Goal: Information Seeking & Learning: Learn about a topic

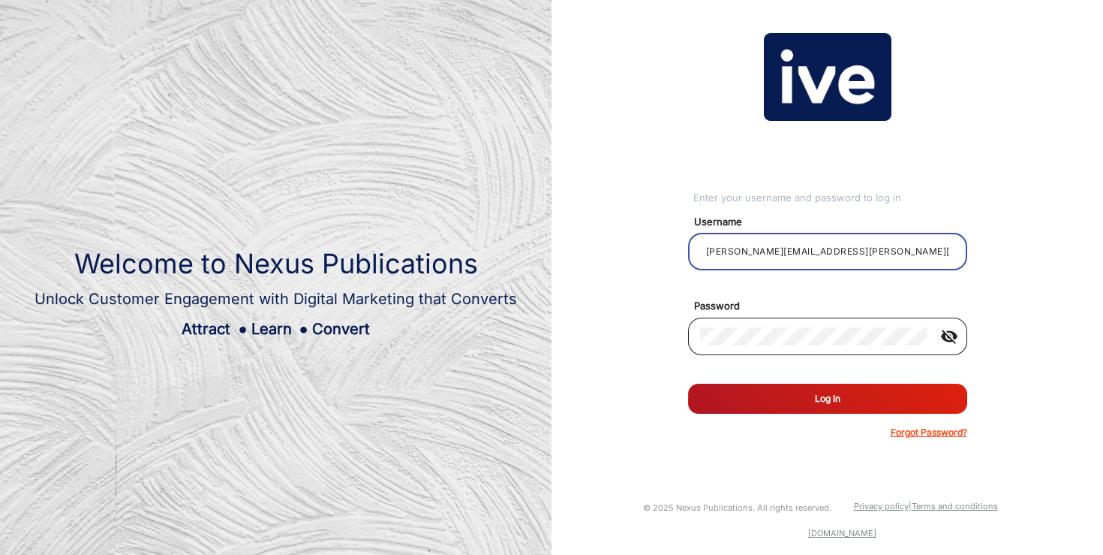
type input "[PERSON_NAME][EMAIL_ADDRESS][PERSON_NAME][DOMAIN_NAME]"
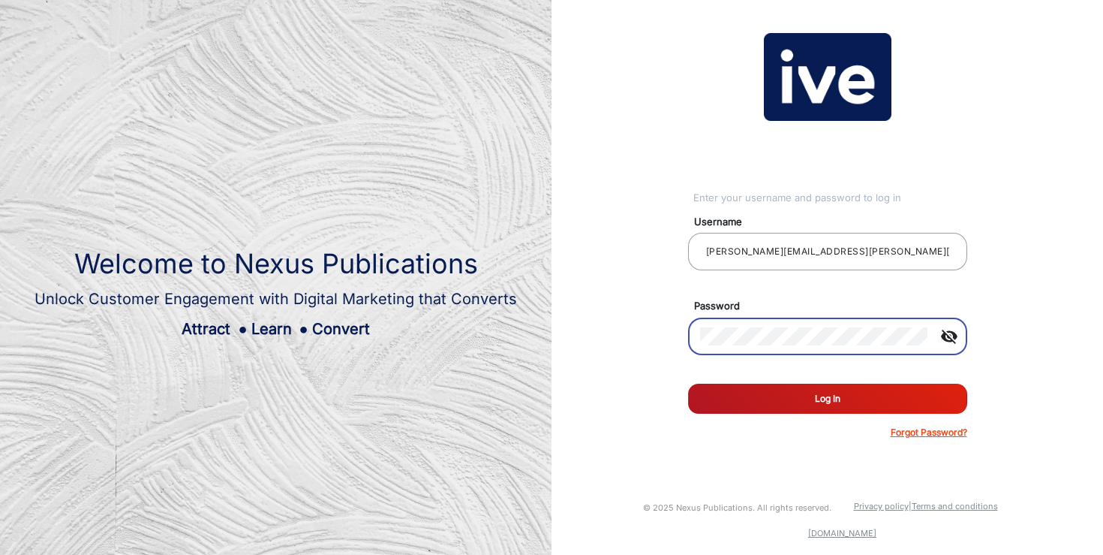
click at [872, 402] on button "Log In" at bounding box center [827, 399] width 279 height 30
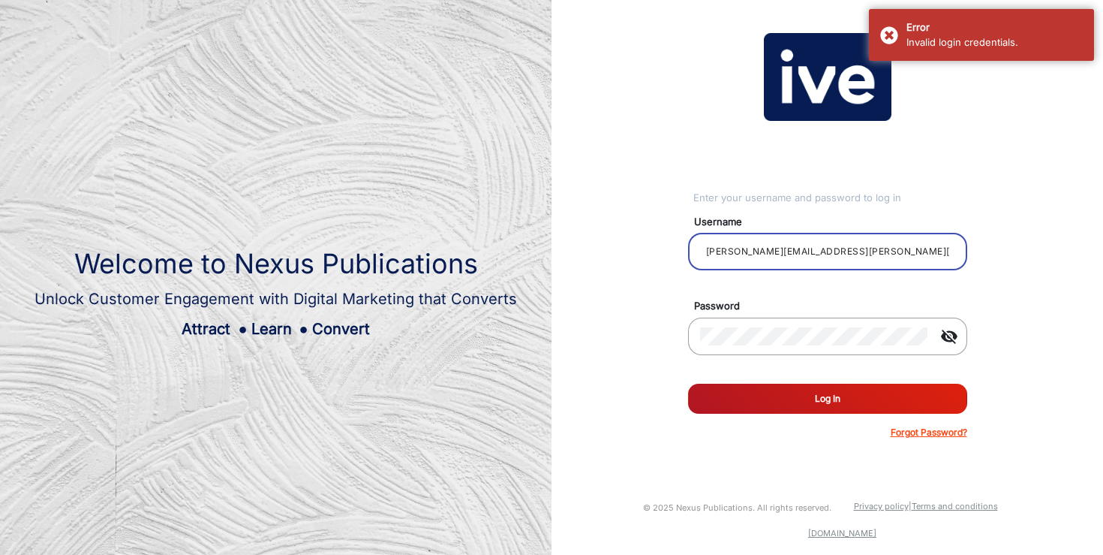
drag, startPoint x: 882, startPoint y: 248, endPoint x: 450, endPoint y: 201, distance: 434.9
click at [450, 201] on div "Welcome to Nexus Publications Unlock Customer Engagement with Digital Marketing…" at bounding box center [551, 277] width 1103 height 555
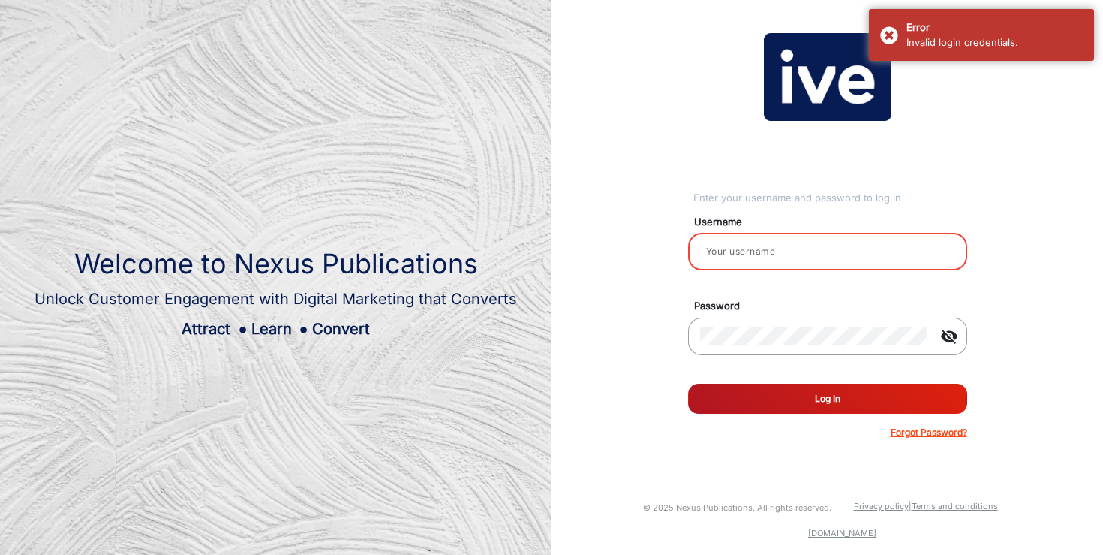
type input "[PERSON_NAME]"
click at [817, 396] on button "Log In" at bounding box center [827, 399] width 279 height 30
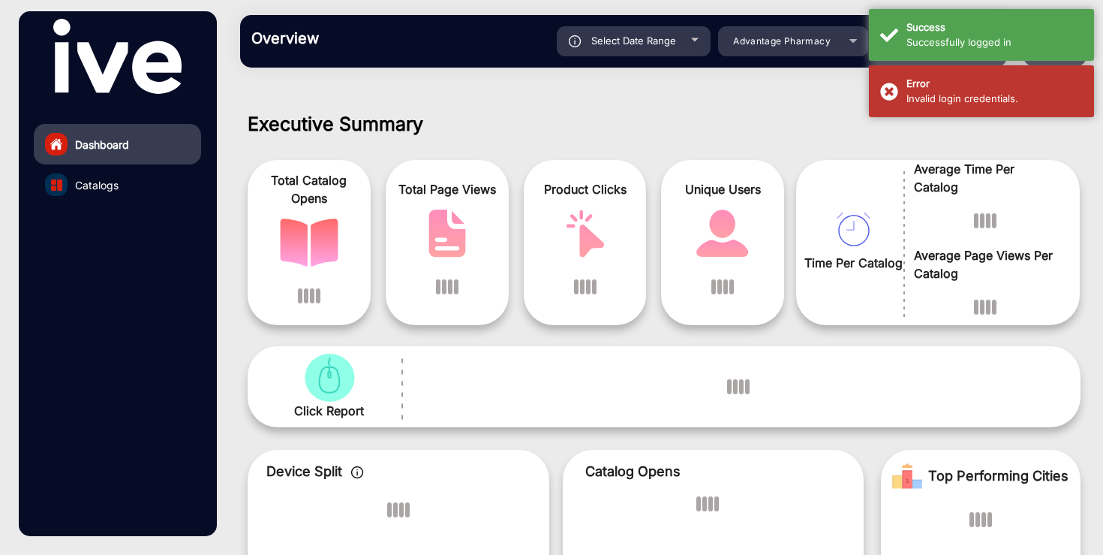
scroll to position [11, 0]
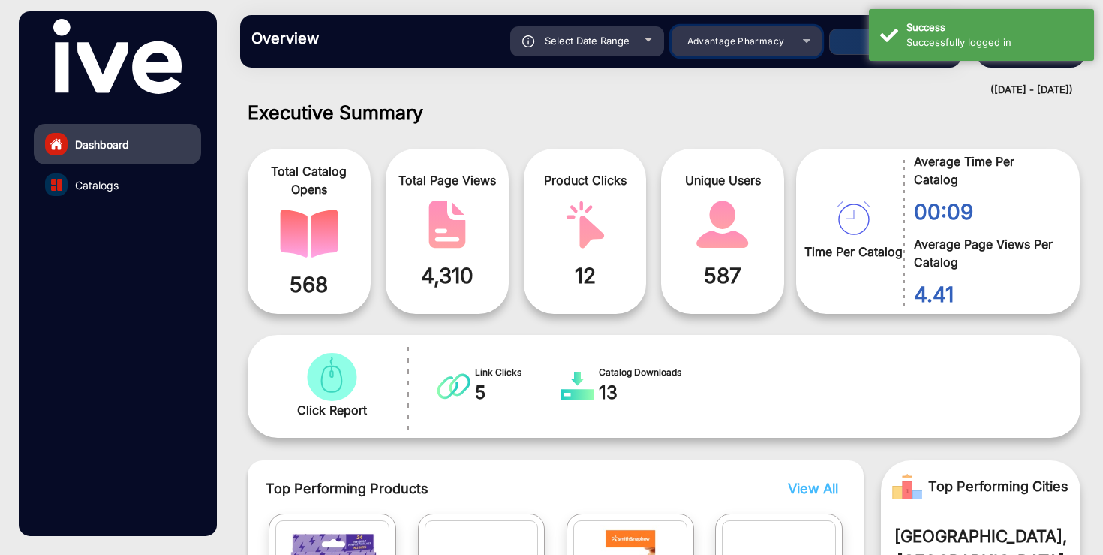
click at [773, 45] on span "Advantage Pharmacy" at bounding box center [737, 40] width 98 height 11
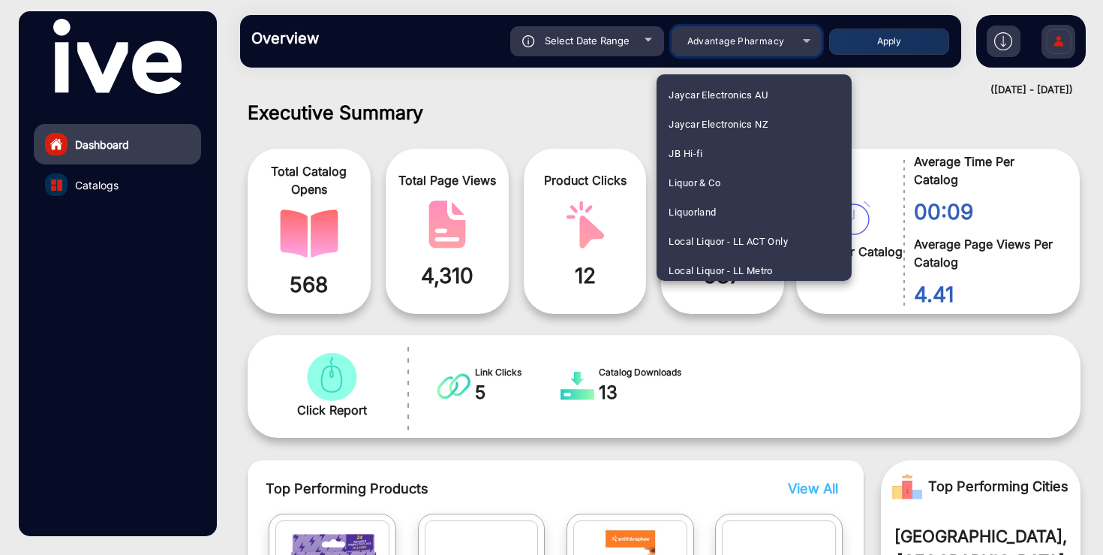
scroll to position [1524, 0]
click at [702, 147] on span "JB Hi-fi" at bounding box center [686, 151] width 34 height 29
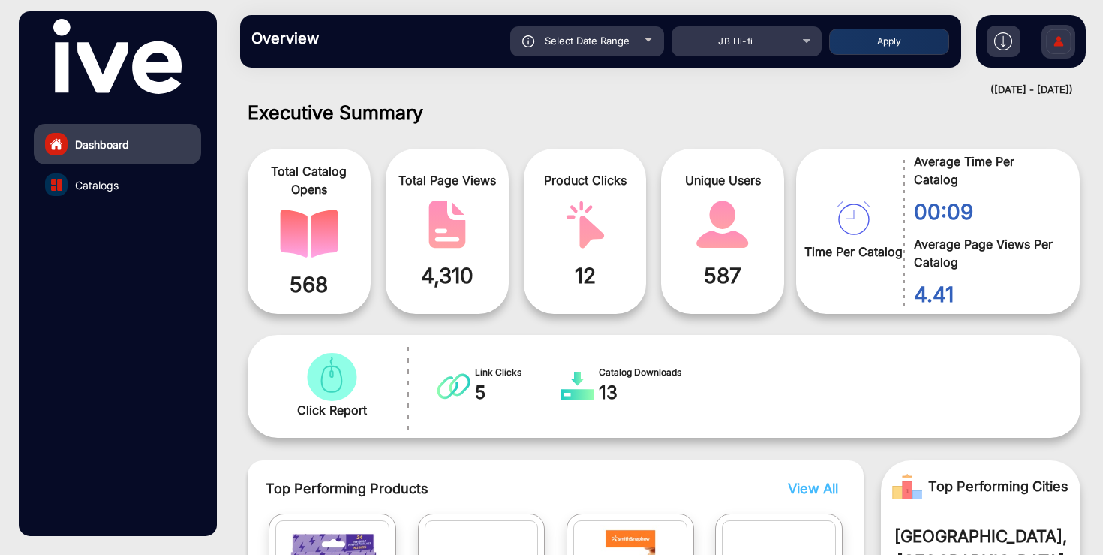
click at [627, 42] on span "Select Date Range" at bounding box center [587, 41] width 85 height 12
type input "[DATE]"
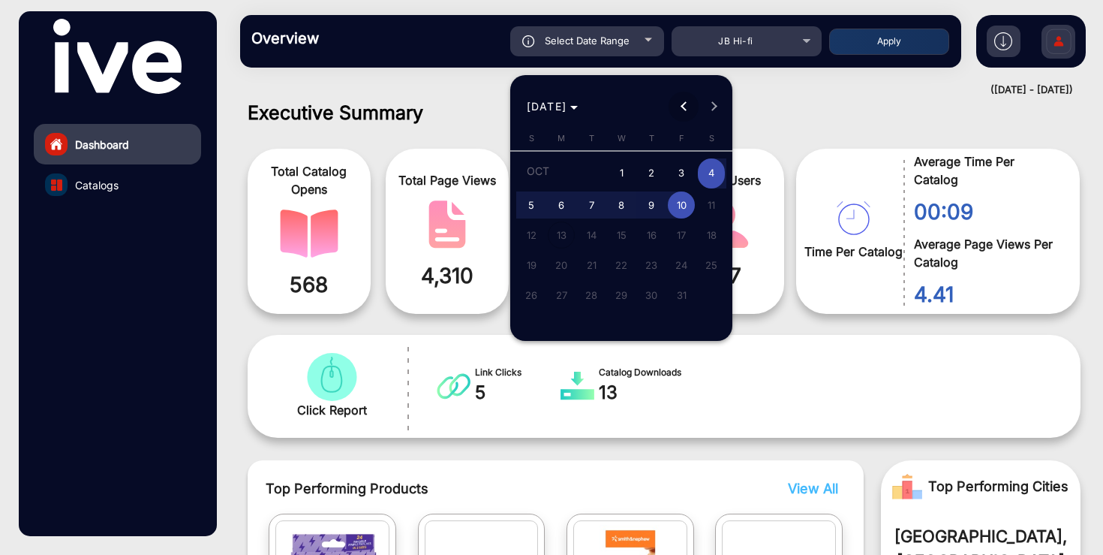
click at [685, 107] on button "Previous month" at bounding box center [684, 107] width 30 height 30
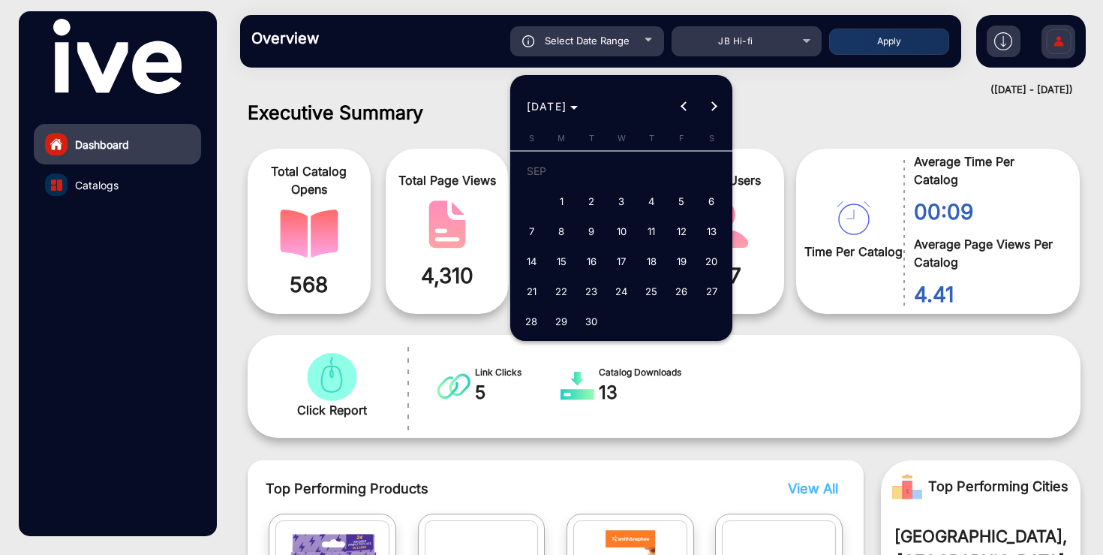
click at [655, 266] on span "18" at bounding box center [651, 261] width 27 height 27
type input "[DATE]"
click at [718, 104] on span "Next month" at bounding box center [714, 107] width 30 height 30
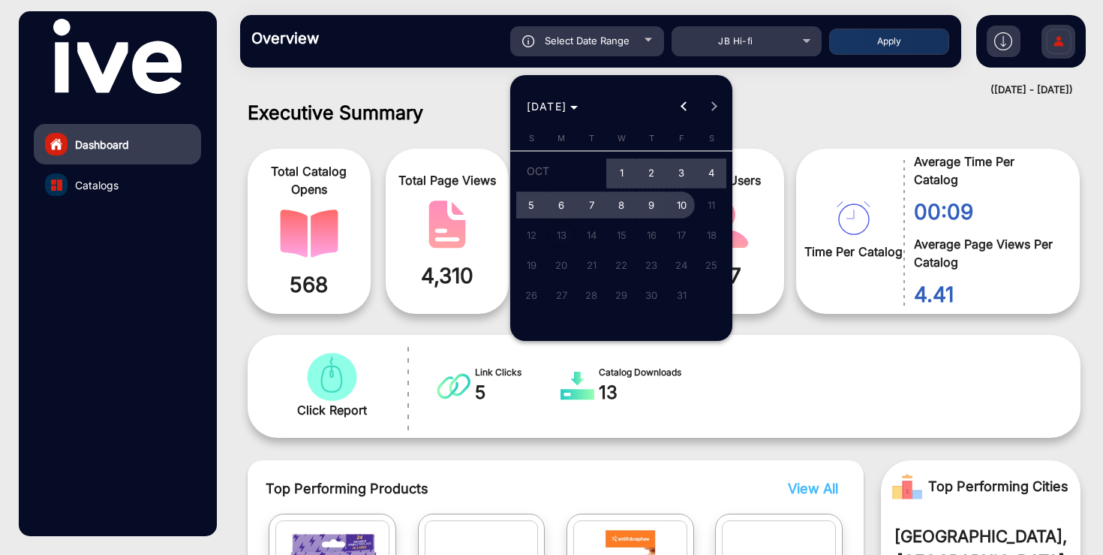
click at [688, 207] on span "10" at bounding box center [681, 204] width 27 height 27
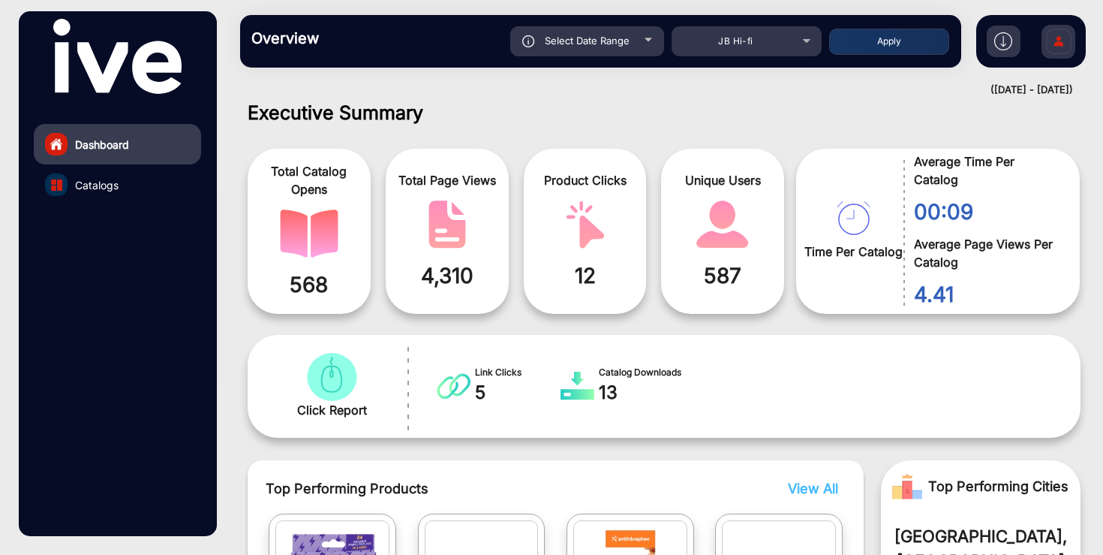
type input "[DATE]"
click at [884, 47] on button "Apply" at bounding box center [889, 42] width 120 height 26
type input "[DATE]"
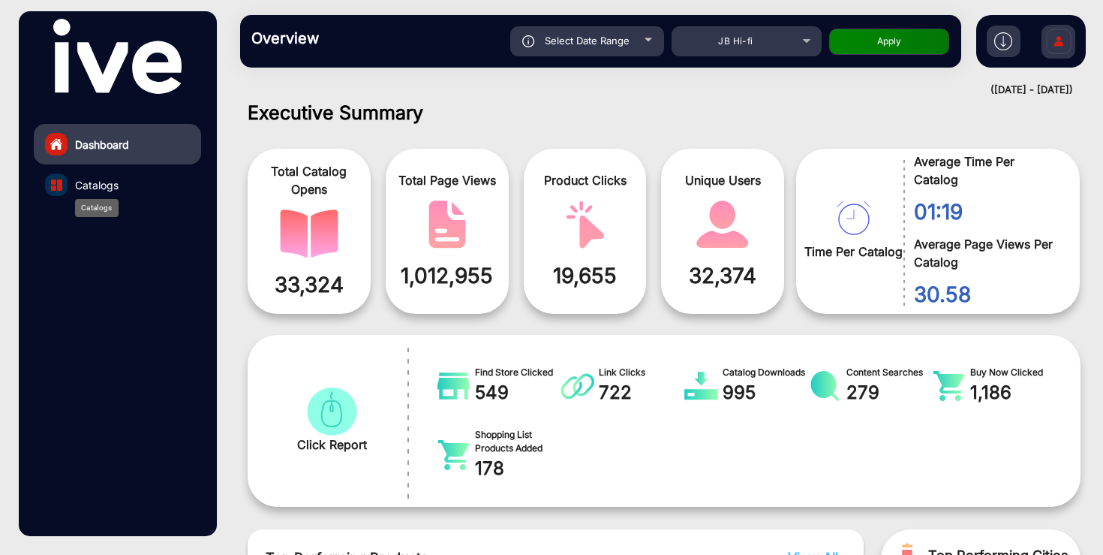
click at [112, 188] on span "Catalogs" at bounding box center [97, 185] width 44 height 16
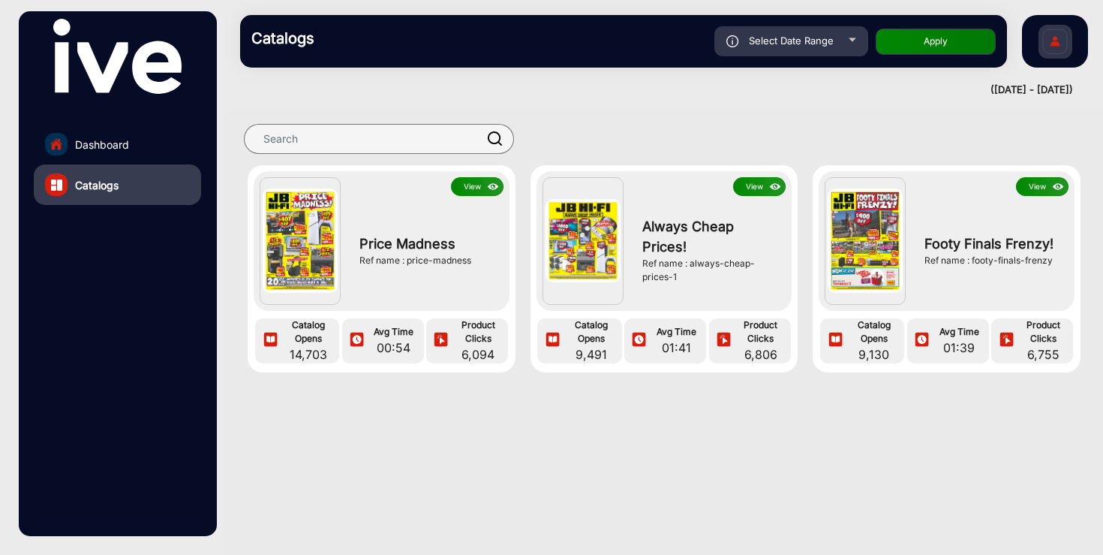
click at [471, 187] on button "View" at bounding box center [477, 186] width 53 height 19
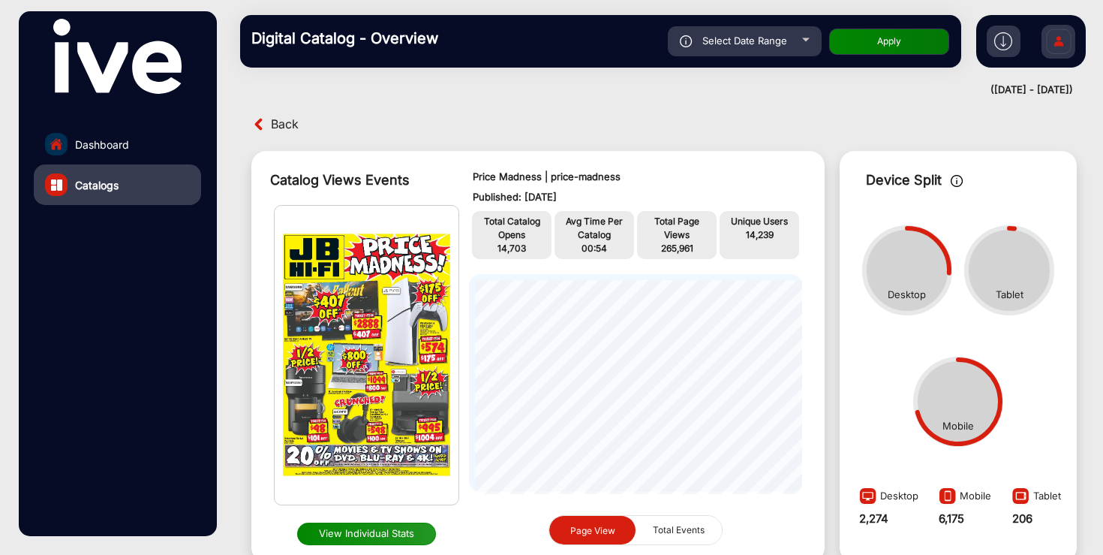
click at [744, 41] on span "Select Date Range" at bounding box center [745, 41] width 85 height 12
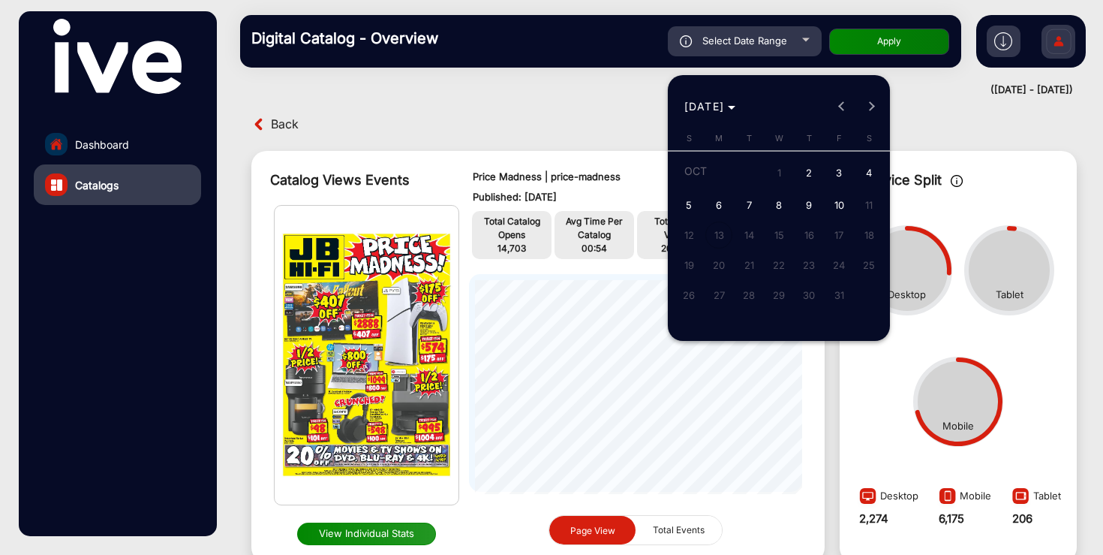
click at [808, 174] on span "2" at bounding box center [809, 173] width 27 height 31
type input "[DATE]"
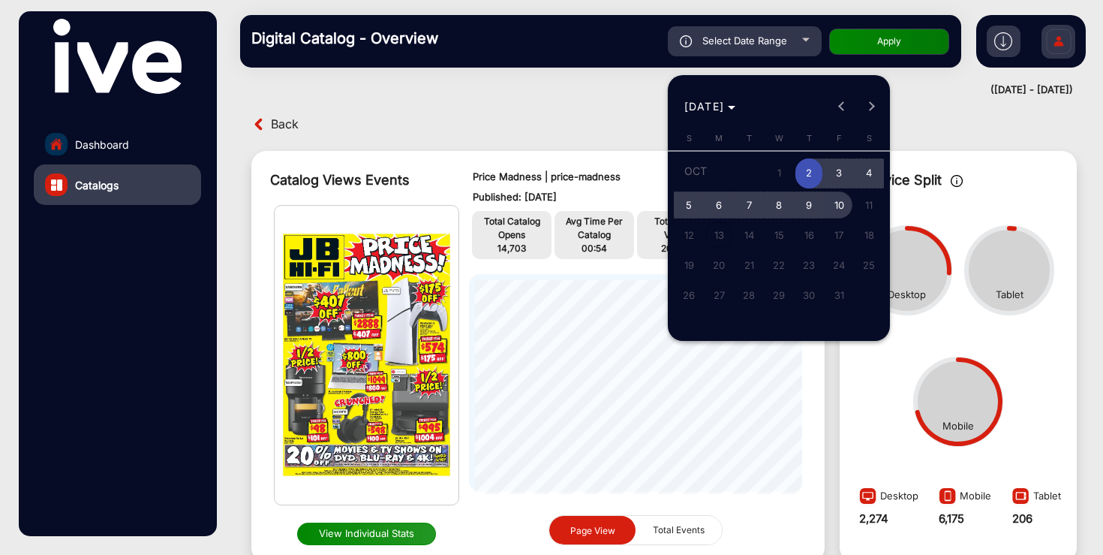
click at [844, 206] on span "10" at bounding box center [839, 204] width 27 height 27
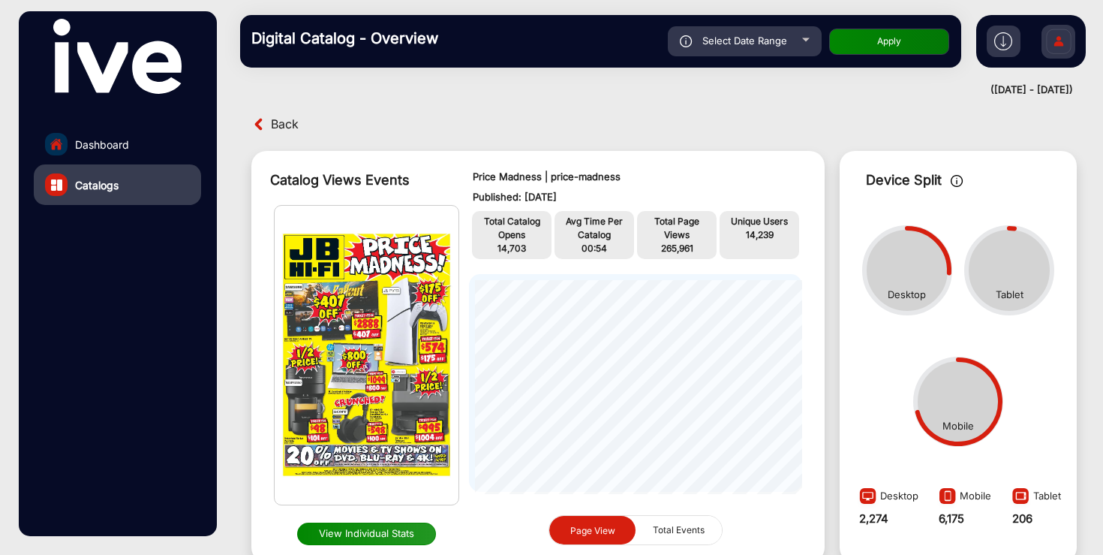
type input "[DATE]"
click at [896, 47] on button "Apply" at bounding box center [889, 42] width 120 height 26
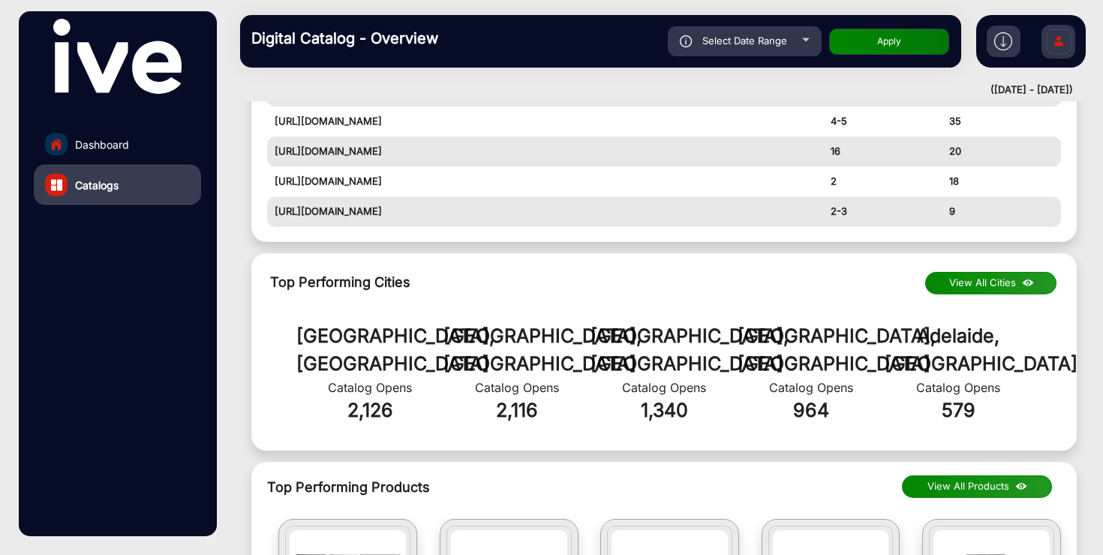
scroll to position [831, 0]
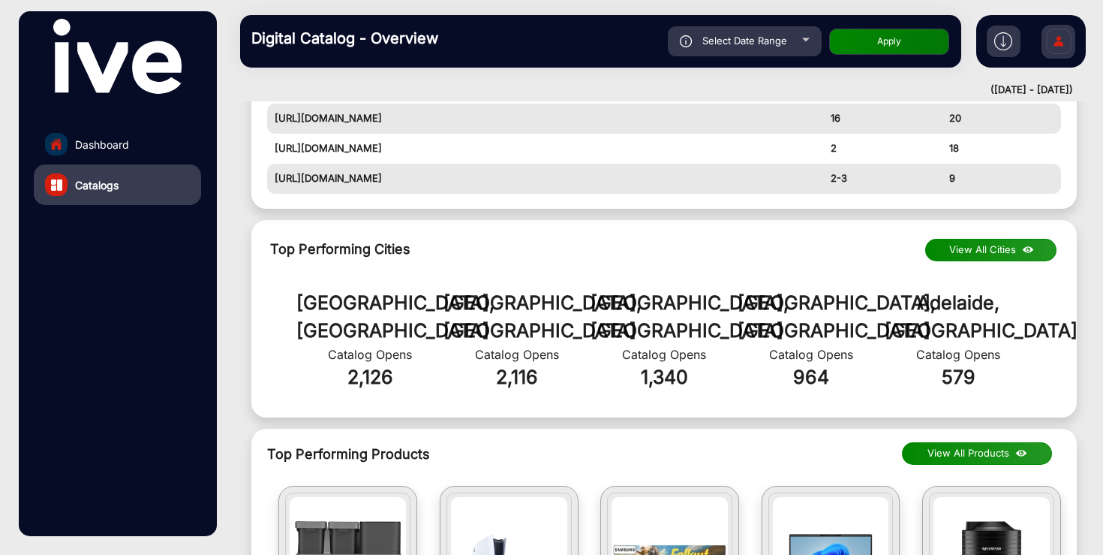
click at [993, 251] on button "View All Cities" at bounding box center [991, 250] width 131 height 23
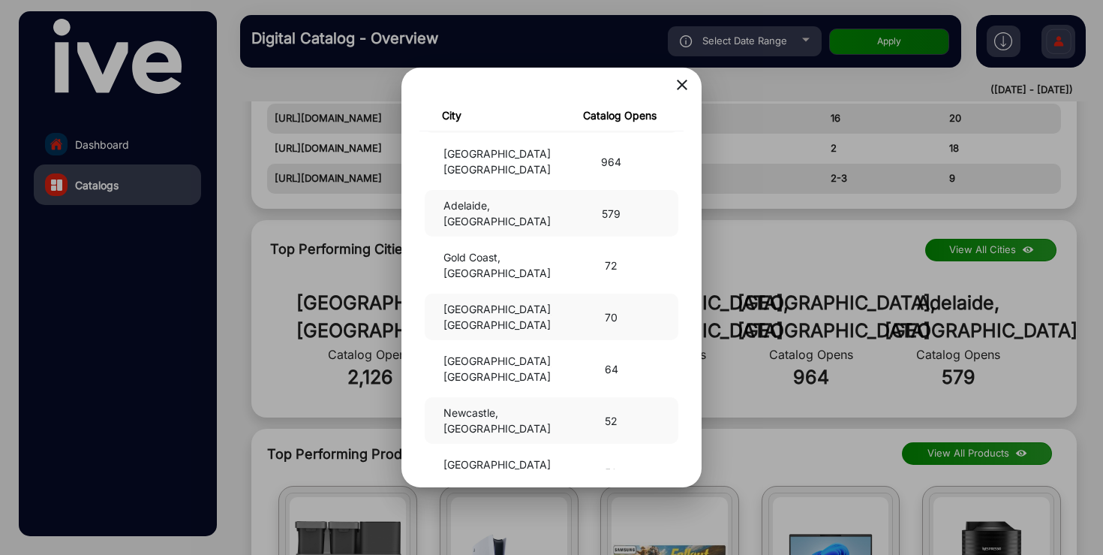
scroll to position [0, 0]
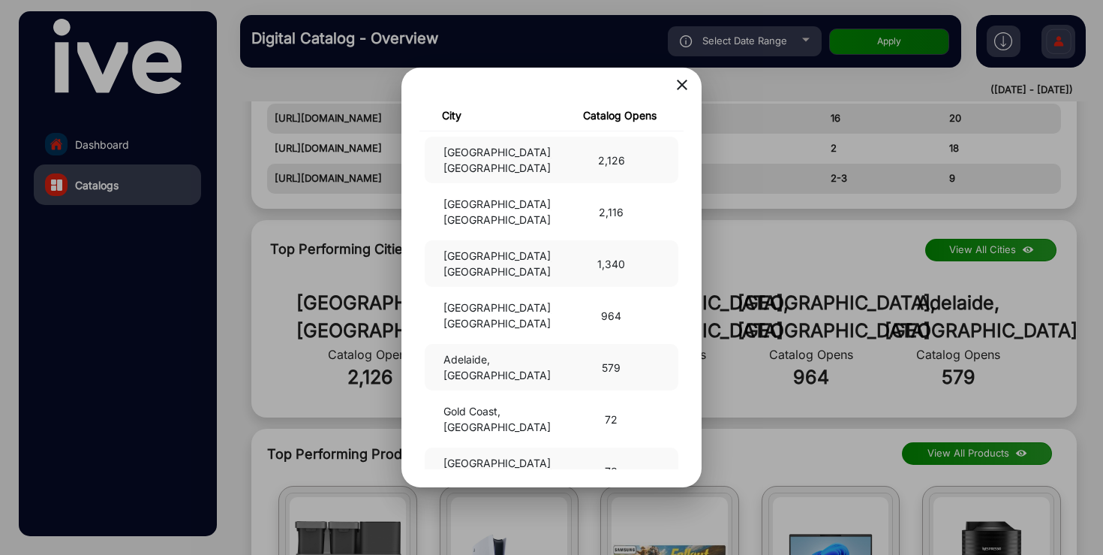
click at [676, 86] on mat-icon "close" at bounding box center [682, 85] width 18 height 18
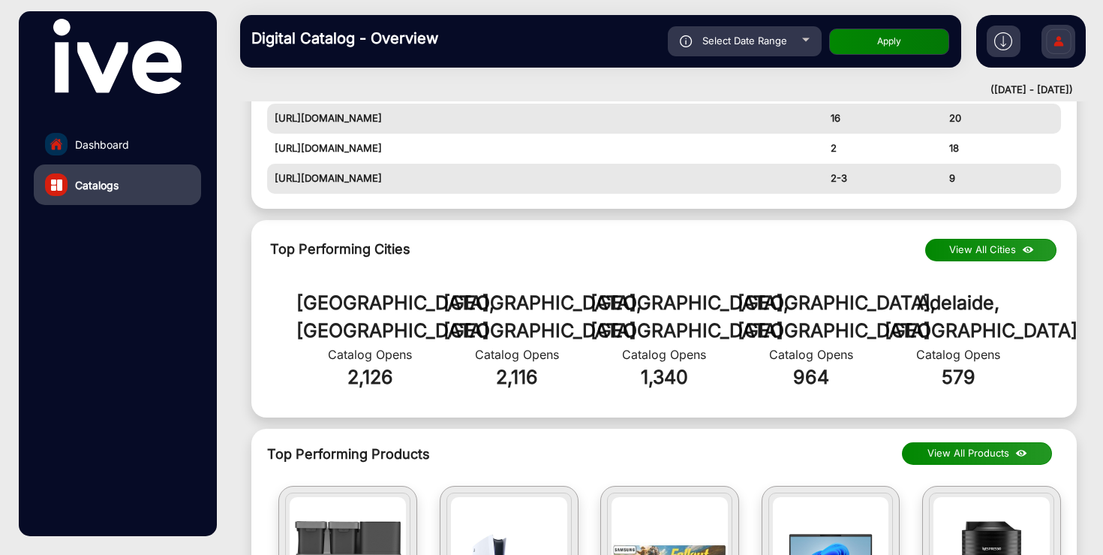
click at [130, 185] on link "Catalogs" at bounding box center [117, 184] width 167 height 41
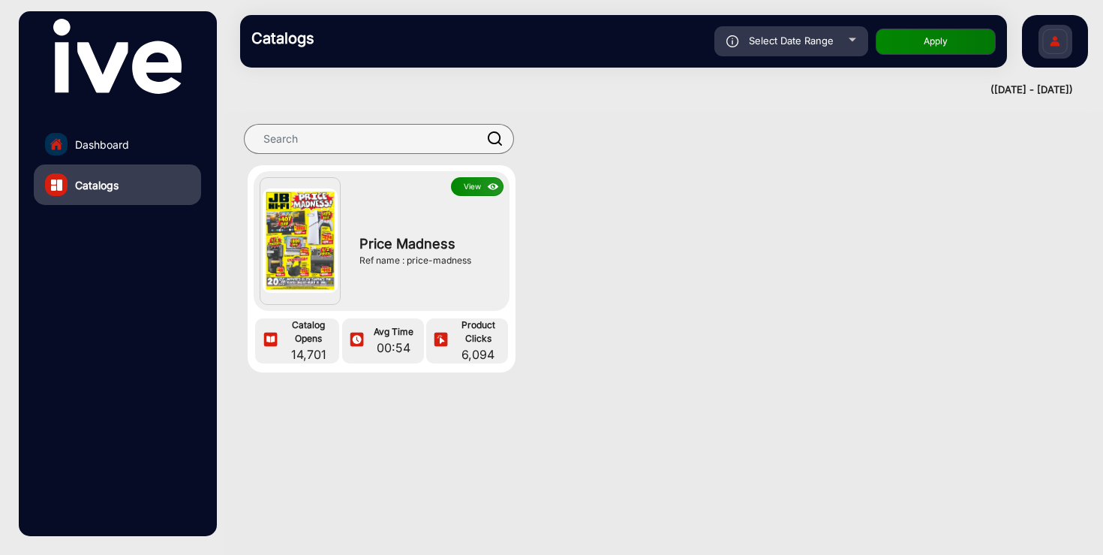
click at [468, 187] on button "View" at bounding box center [477, 186] width 53 height 19
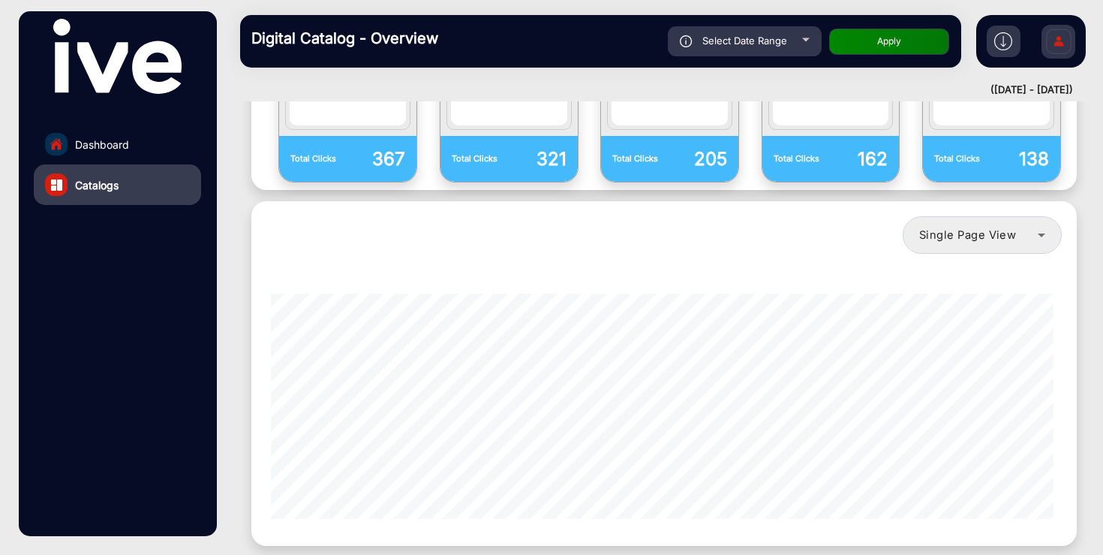
scroll to position [1371, 0]
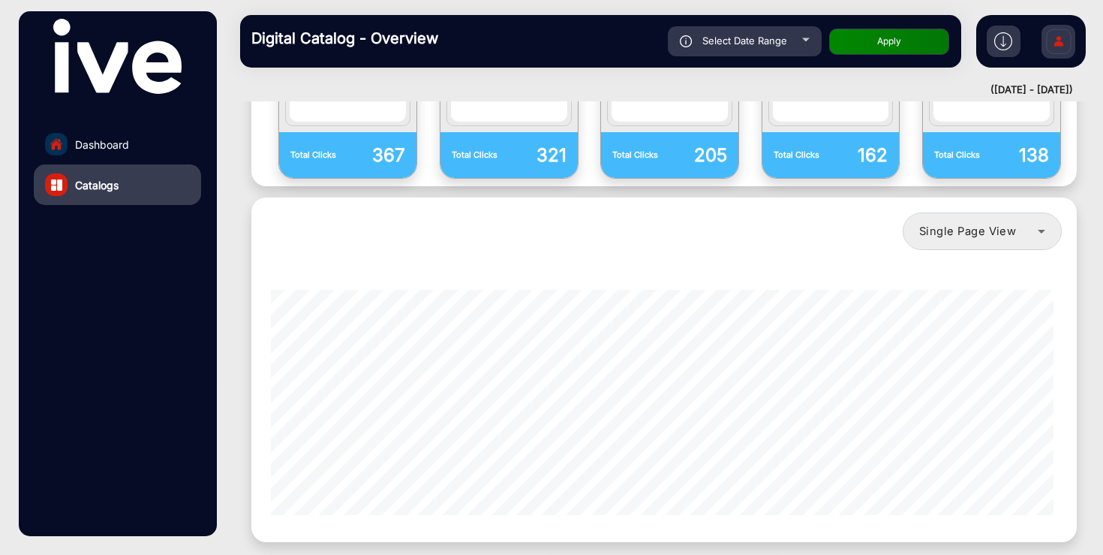
click at [137, 145] on link "Dashboard" at bounding box center [117, 144] width 167 height 41
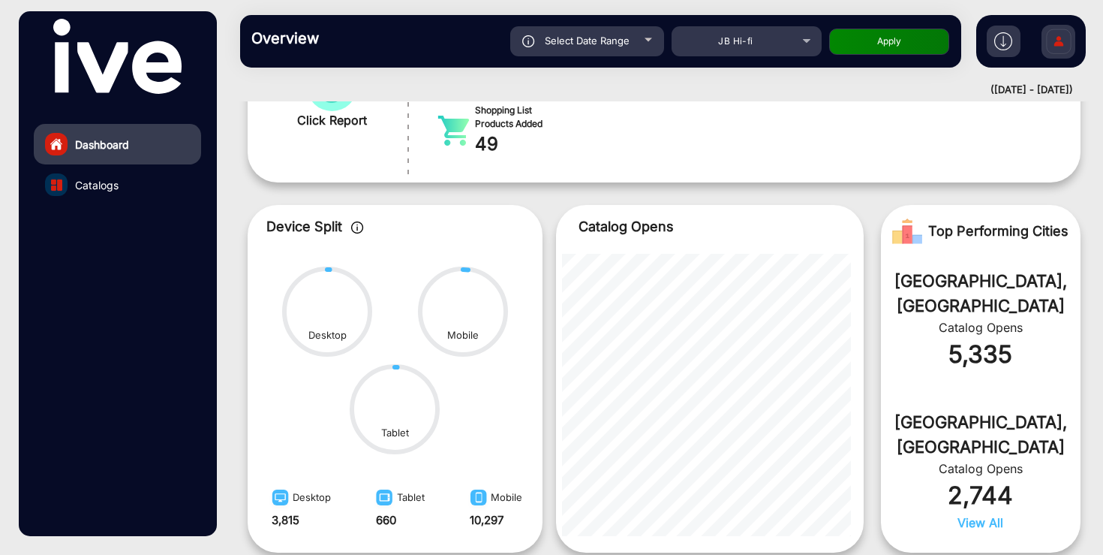
scroll to position [11, 0]
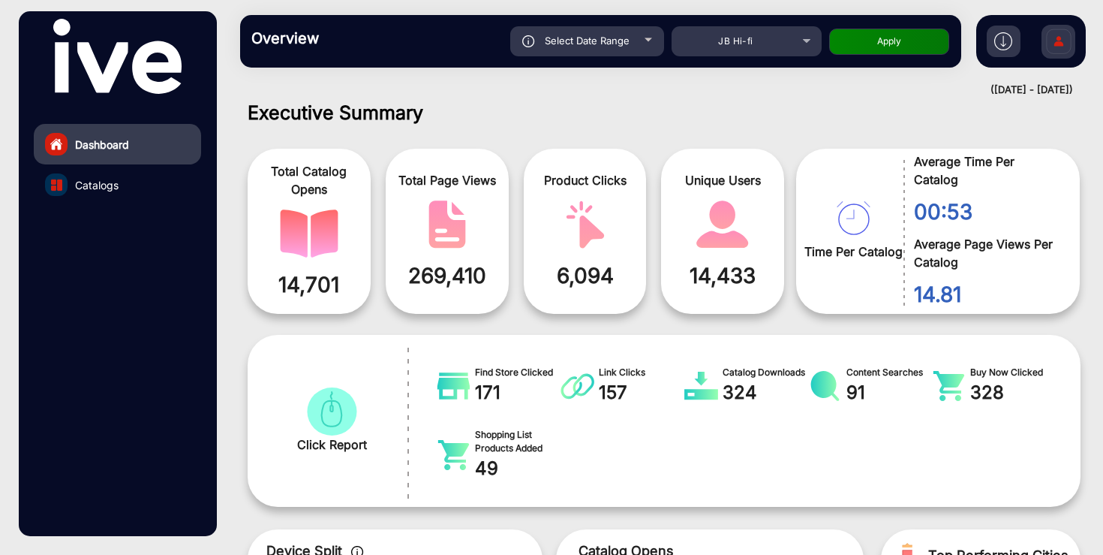
click at [121, 189] on link "Catalogs" at bounding box center [117, 184] width 167 height 41
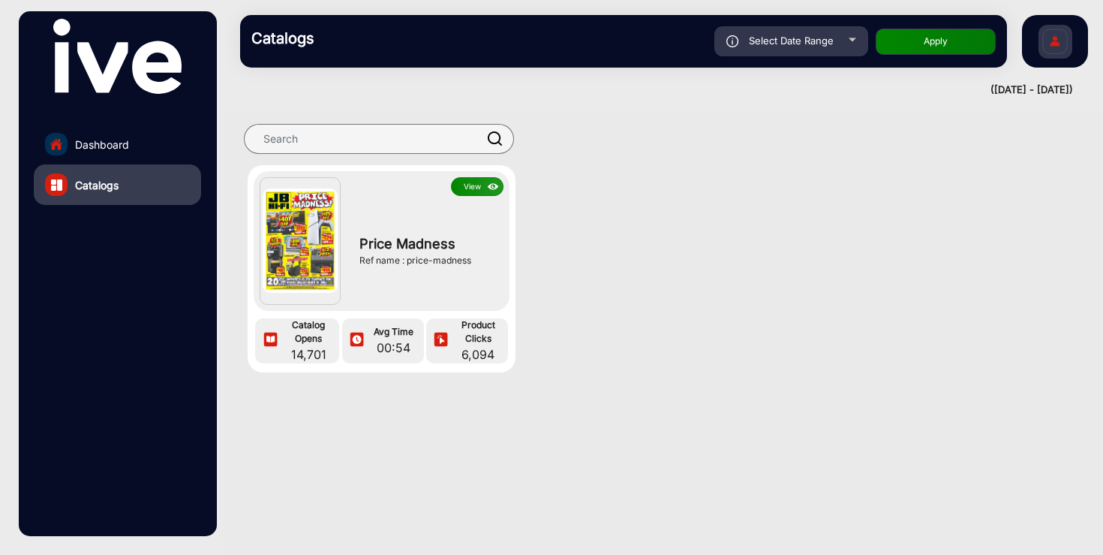
click at [781, 39] on span "Select Date Range" at bounding box center [791, 41] width 85 height 12
type input "[DATE]"
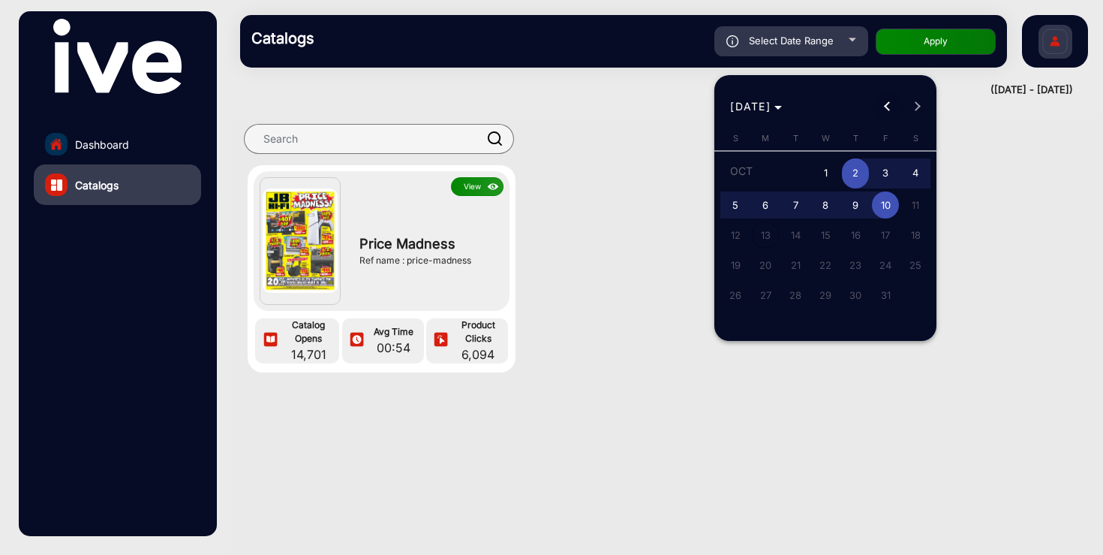
click at [888, 101] on span "Previous month" at bounding box center [888, 107] width 30 height 30
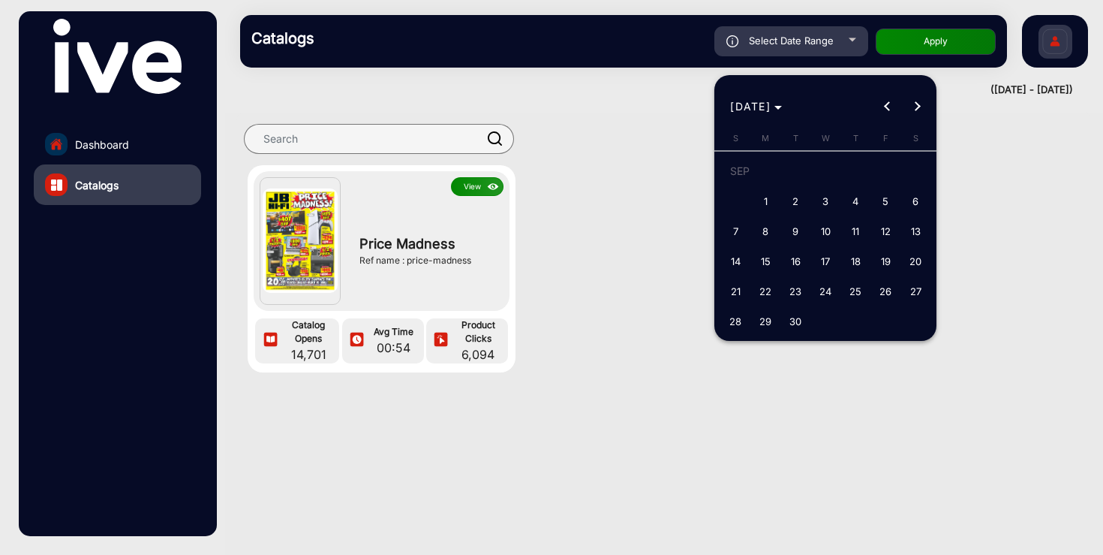
click at [857, 262] on span "18" at bounding box center [855, 261] width 27 height 27
type input "[DATE]"
click at [919, 105] on button "Next month" at bounding box center [918, 107] width 30 height 30
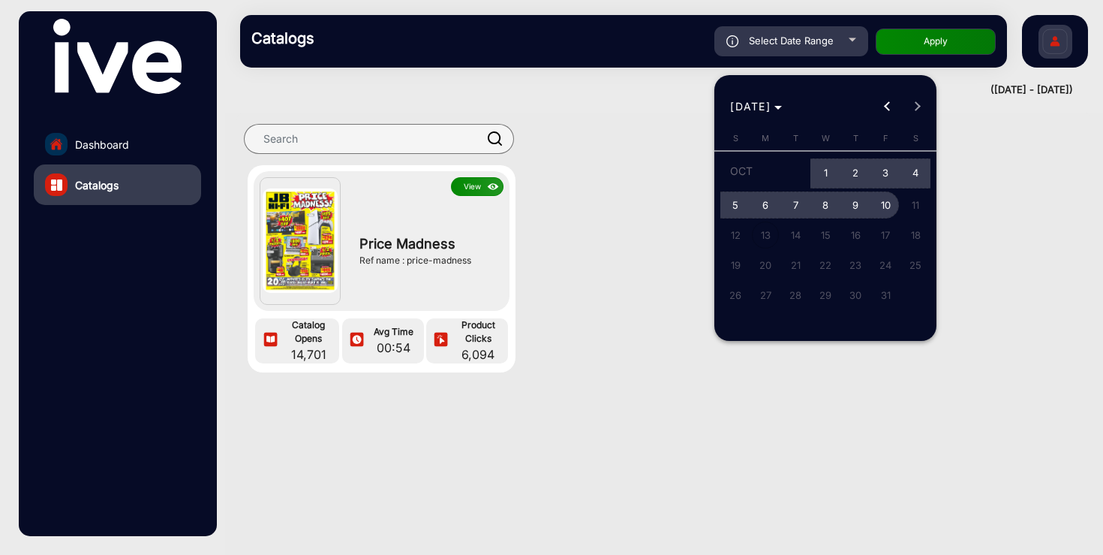
click at [887, 207] on span "10" at bounding box center [885, 204] width 27 height 27
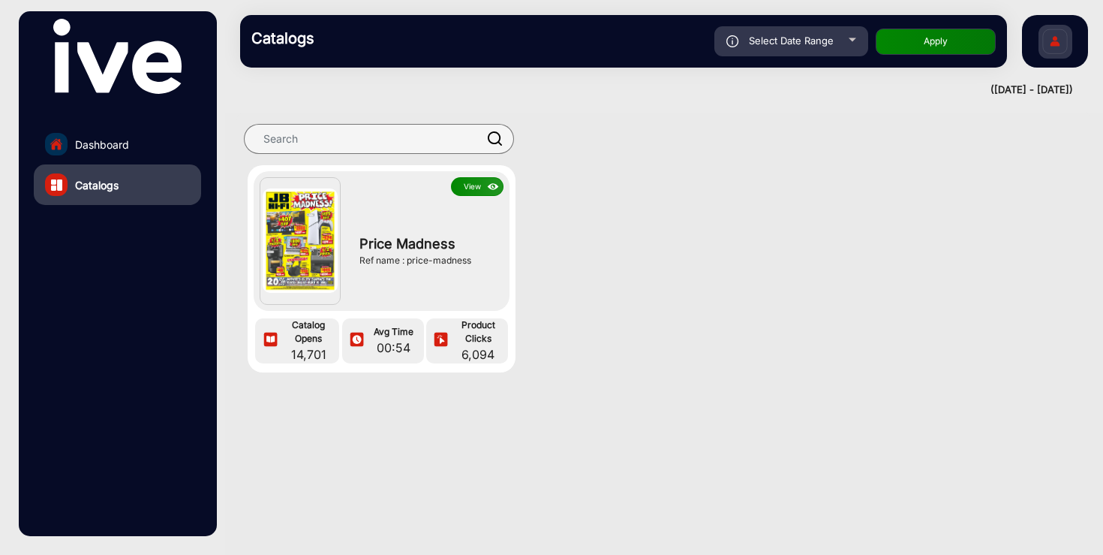
type input "[DATE]"
click at [947, 40] on button "Apply" at bounding box center [936, 42] width 120 height 26
type input "[DATE]"
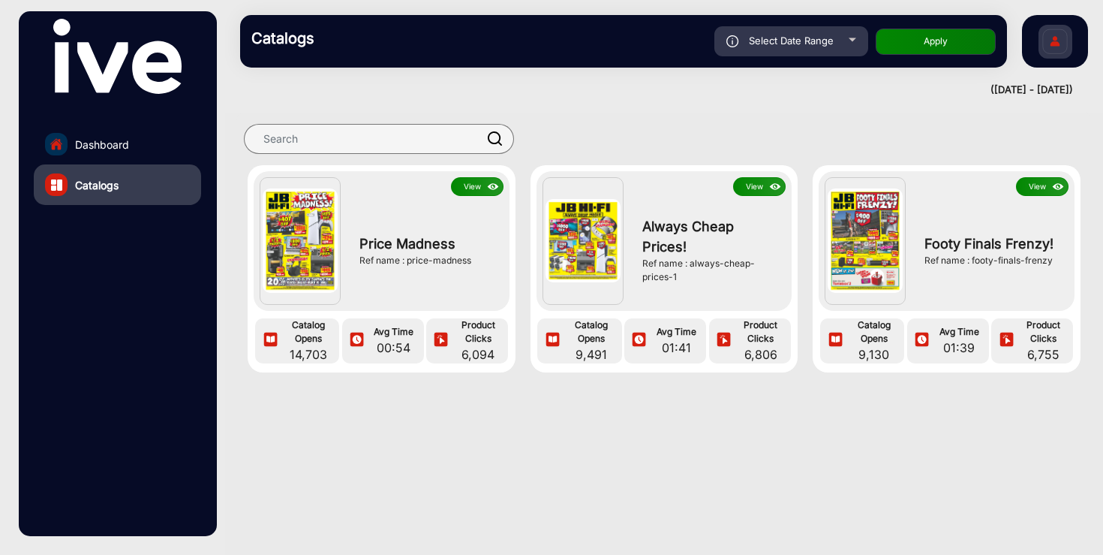
click at [757, 182] on button "View" at bounding box center [759, 186] width 53 height 19
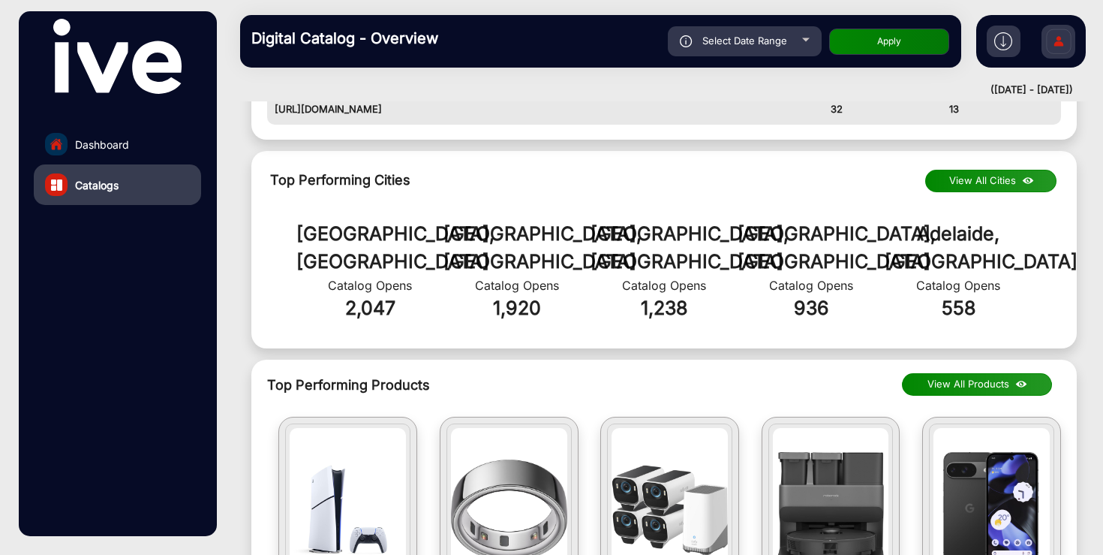
scroll to position [901, 0]
click at [968, 181] on button "View All Cities" at bounding box center [991, 180] width 131 height 23
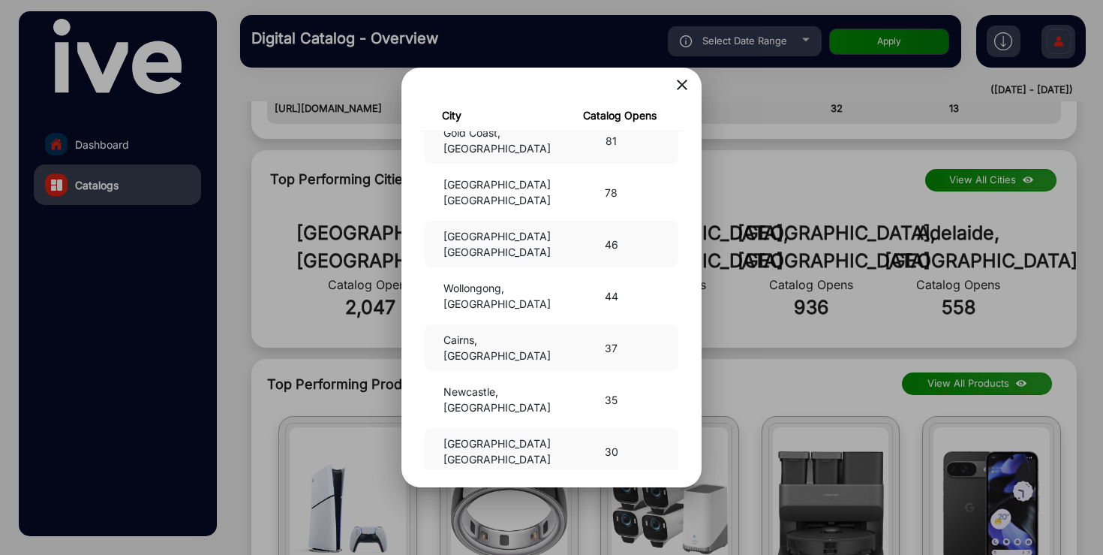
scroll to position [0, 0]
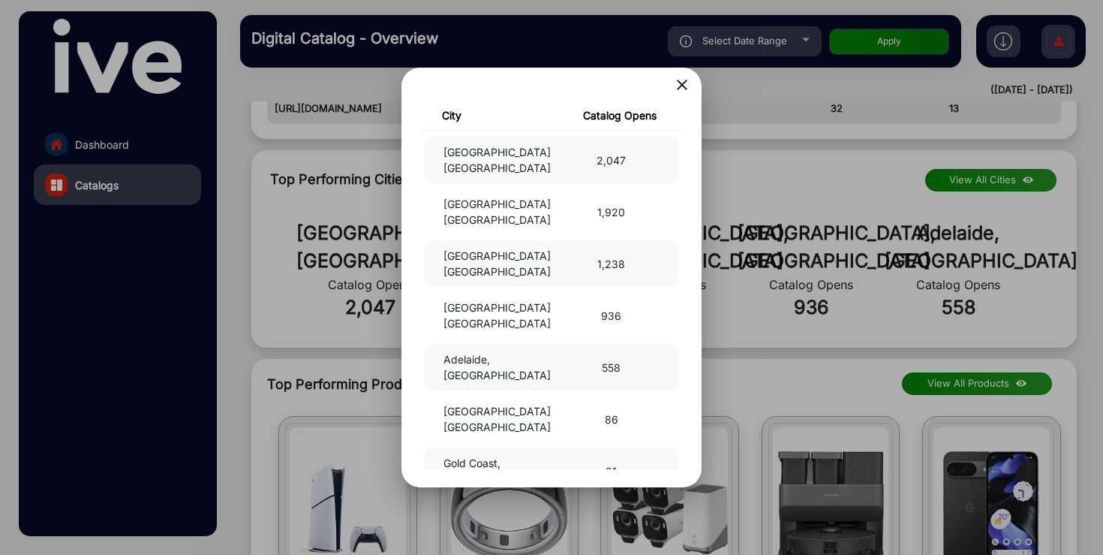
click at [684, 88] on mat-icon "close" at bounding box center [682, 85] width 18 height 18
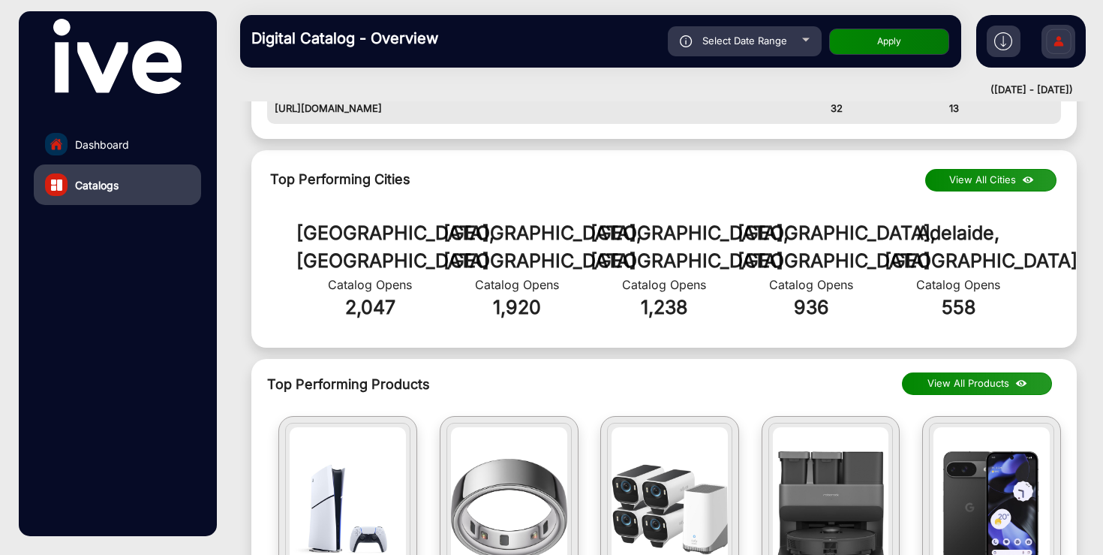
click at [106, 187] on span "Catalogs" at bounding box center [97, 185] width 44 height 16
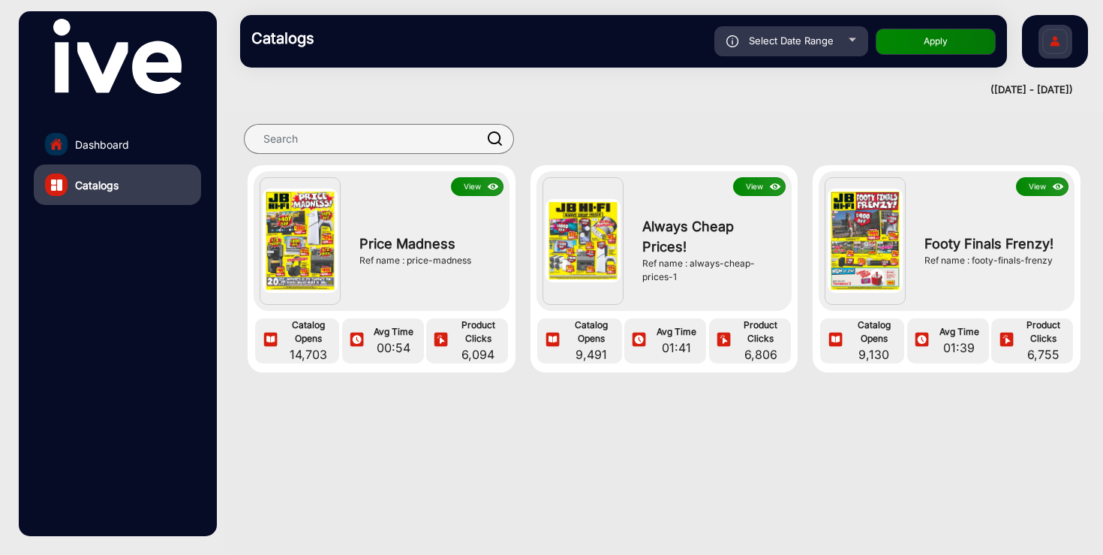
click at [469, 186] on button "View" at bounding box center [477, 186] width 53 height 19
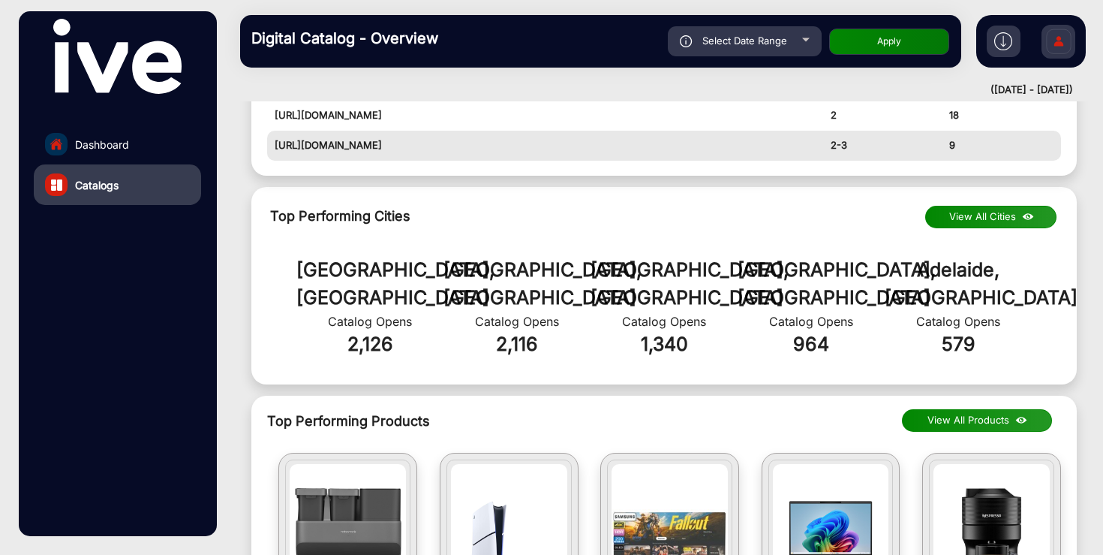
scroll to position [876, 0]
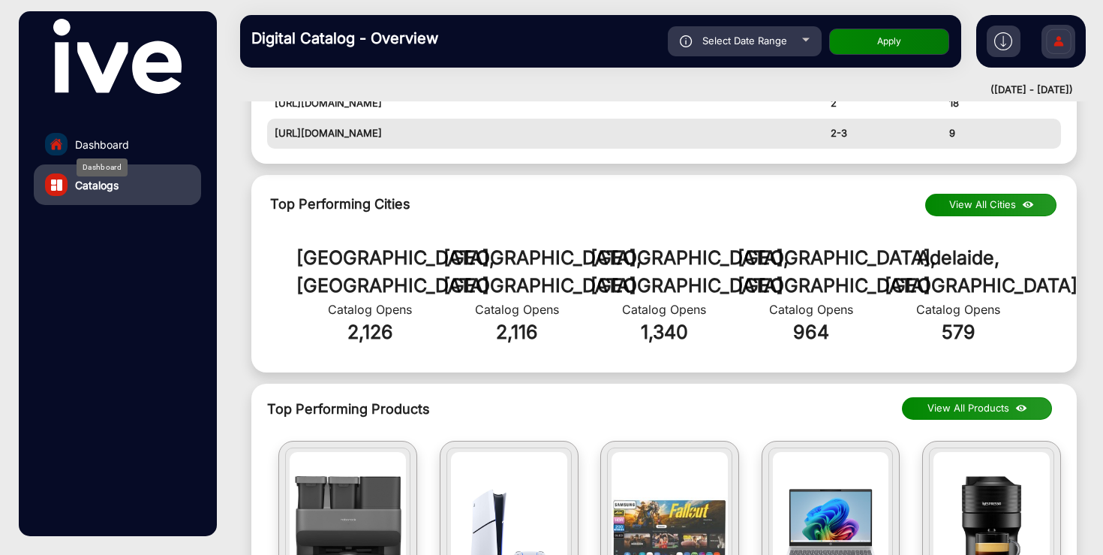
click at [126, 141] on span "Dashboard" at bounding box center [102, 145] width 54 height 16
